Goal: Communication & Community: Participate in discussion

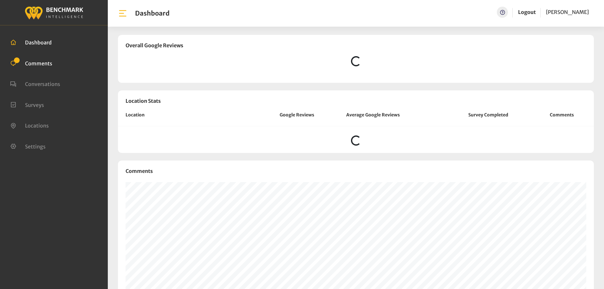
click at [40, 62] on span "Comments" at bounding box center [38, 63] width 27 height 6
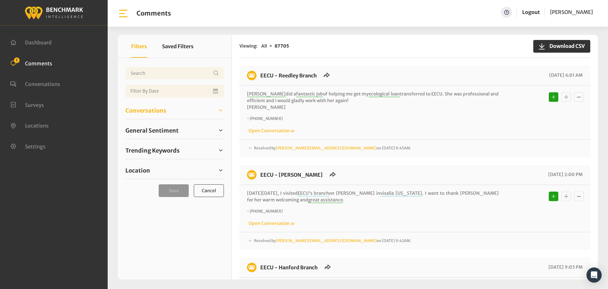
click at [163, 112] on span "Conversations" at bounding box center [145, 110] width 41 height 9
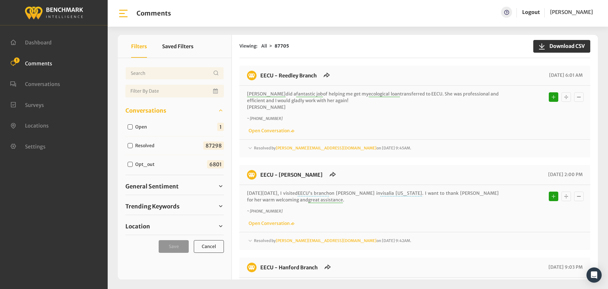
click at [147, 126] on label "Open" at bounding box center [142, 127] width 19 height 7
click at [133, 126] on input "Open" at bounding box center [130, 126] width 5 height 5
checkbox input "true"
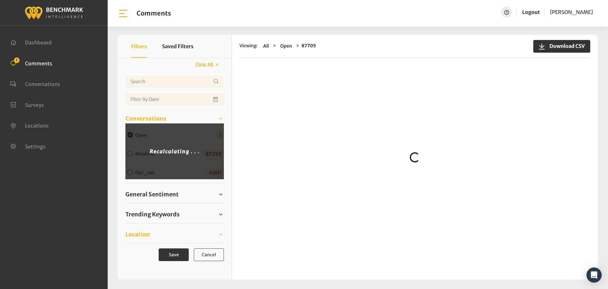
click at [140, 233] on span "Location" at bounding box center [137, 234] width 25 height 9
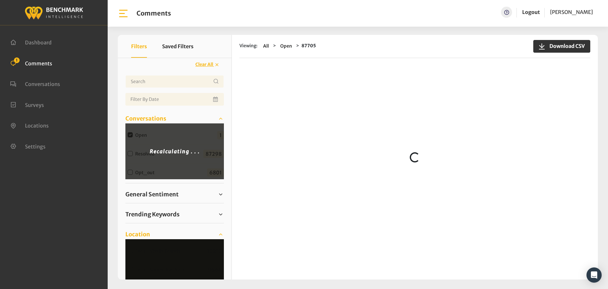
scroll to position [63, 0]
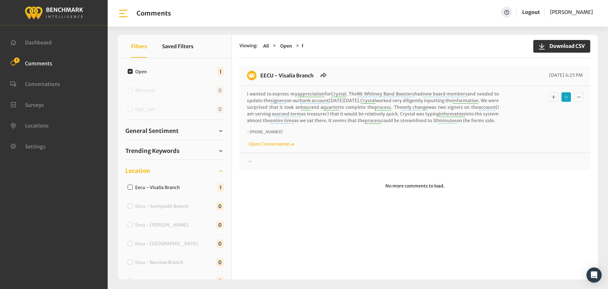
click at [161, 189] on label "Eecu - Visalia Branch" at bounding box center [159, 187] width 52 height 7
click at [133, 189] on input "Eecu - Visalia Branch" at bounding box center [130, 186] width 5 height 5
checkbox input "true"
click at [143, 71] on label "Open" at bounding box center [142, 71] width 19 height 7
click at [133, 71] on input "Open" at bounding box center [130, 71] width 5 height 5
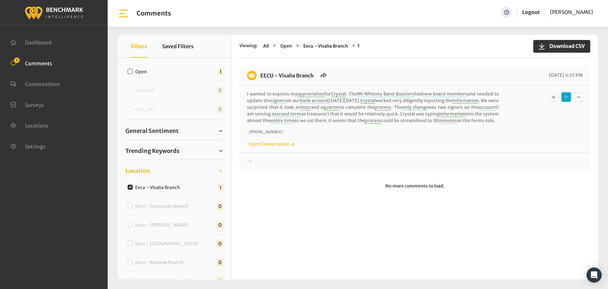
checkbox input "false"
